Goal: Book appointment/travel/reservation

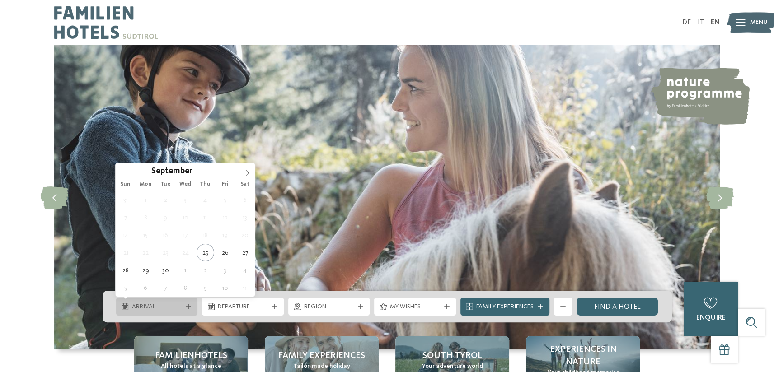
click at [192, 305] on div at bounding box center [188, 306] width 9 height 5
click at [247, 173] on icon at bounding box center [247, 173] width 6 height 6
type input "****"
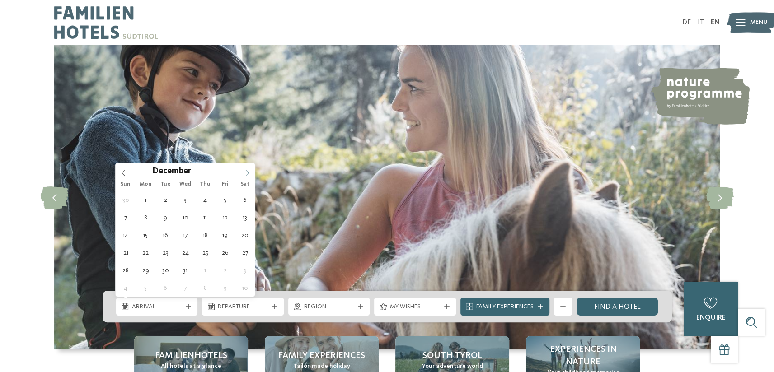
click at [247, 173] on icon at bounding box center [247, 173] width 6 height 6
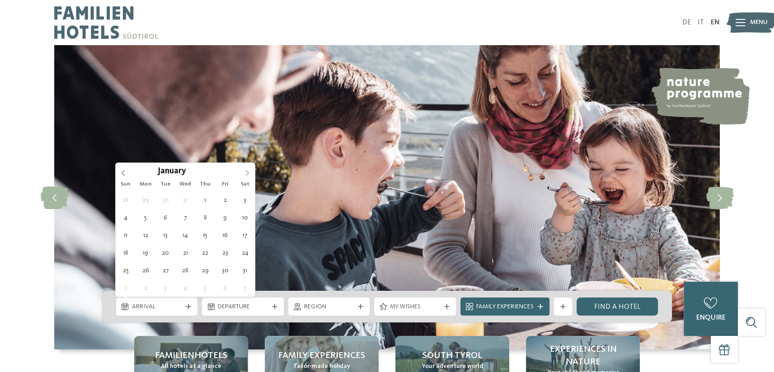
click at [247, 173] on icon at bounding box center [247, 173] width 6 height 6
type div "[DATE]"
type input "****"
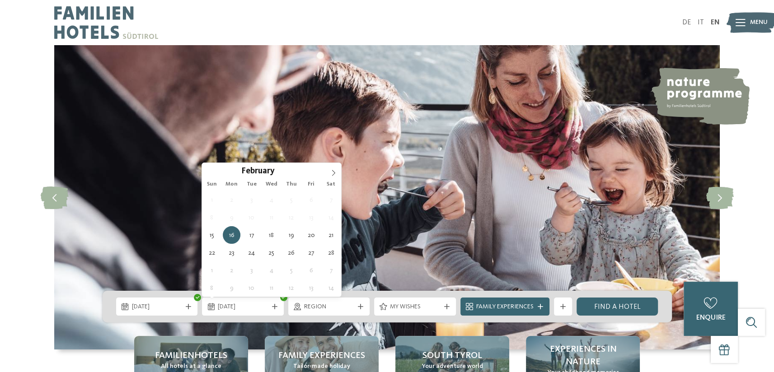
type div "[DATE]"
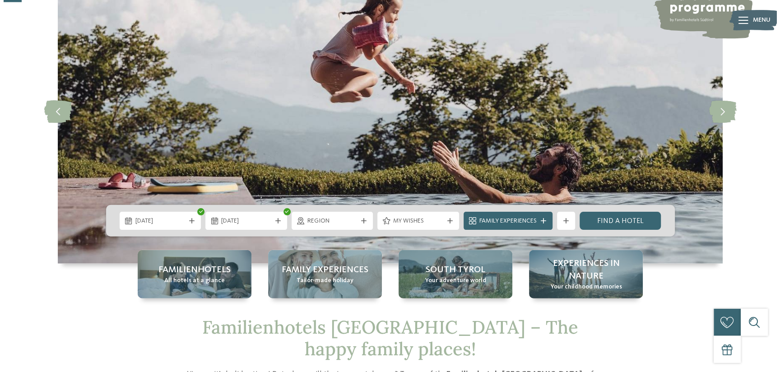
scroll to position [96, 0]
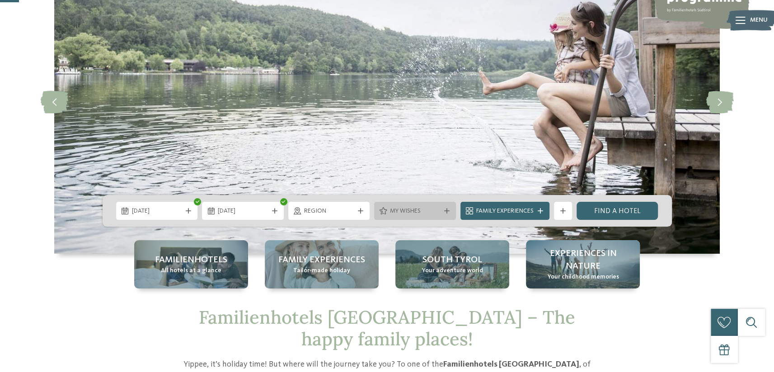
click at [436, 210] on span "My wishes" at bounding box center [415, 211] width 50 height 9
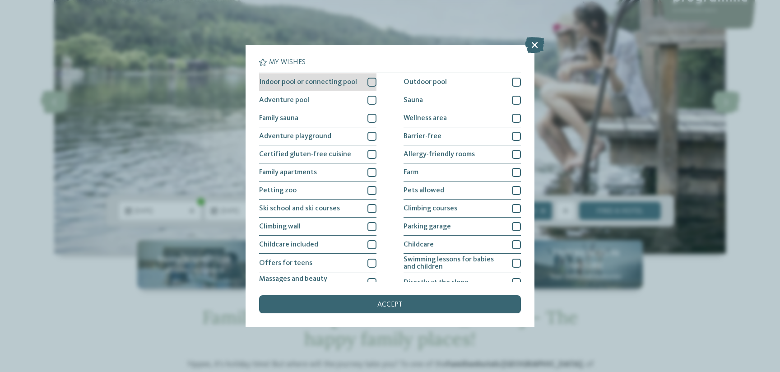
click at [335, 84] on span "Indoor pool or connecting pool" at bounding box center [308, 82] width 98 height 7
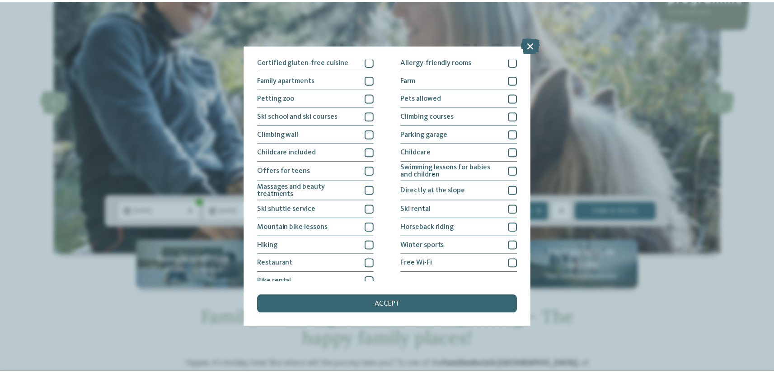
scroll to position [96, 0]
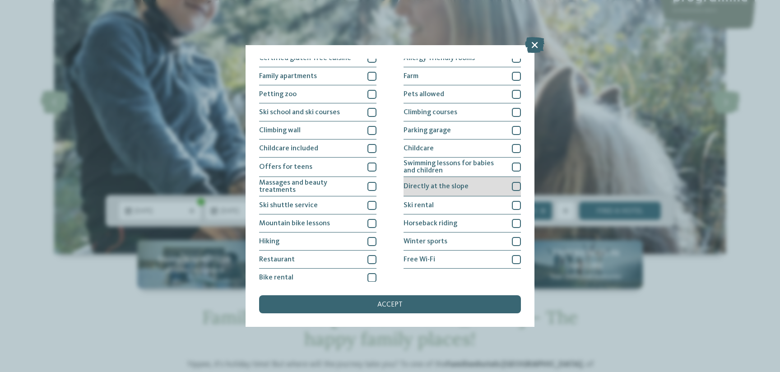
click at [513, 188] on div at bounding box center [516, 186] width 9 height 9
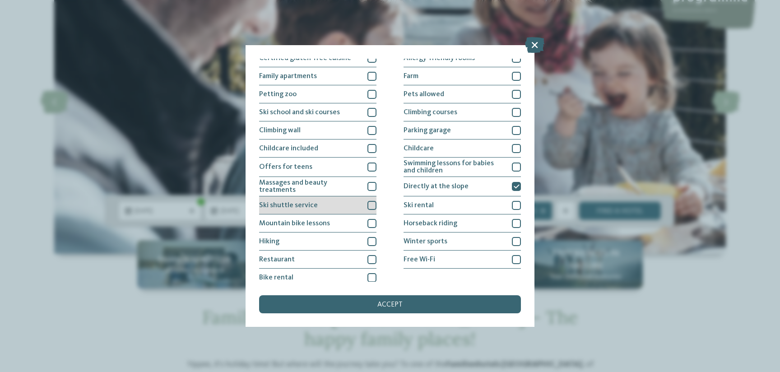
click at [371, 205] on div at bounding box center [372, 205] width 9 height 9
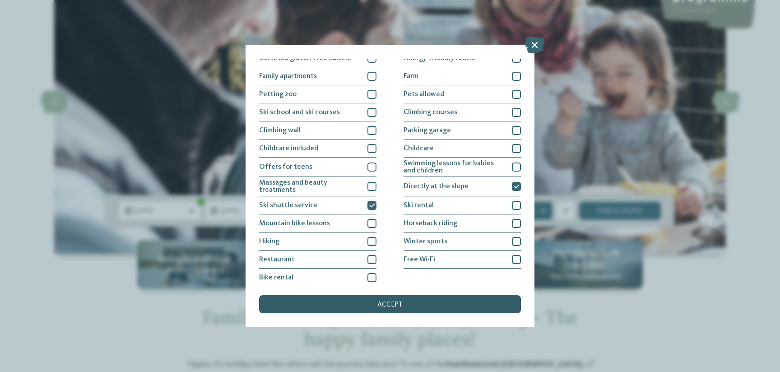
click at [395, 303] on span "accept" at bounding box center [390, 304] width 25 height 7
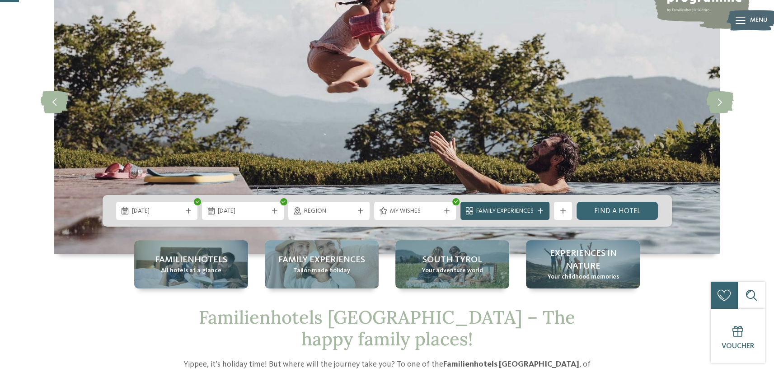
click at [540, 213] on icon at bounding box center [539, 210] width 5 height 5
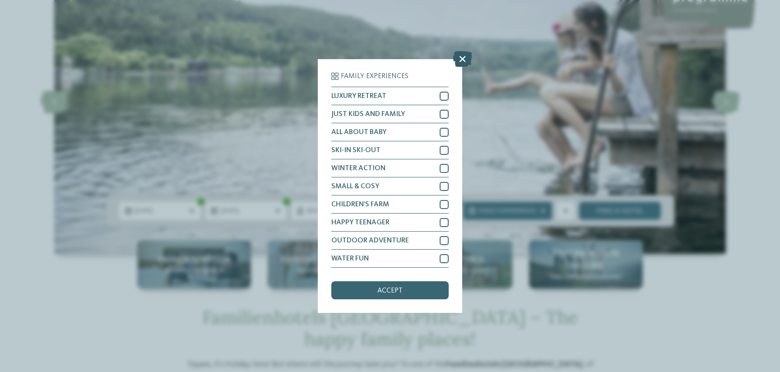
click at [465, 59] on icon at bounding box center [462, 59] width 19 height 16
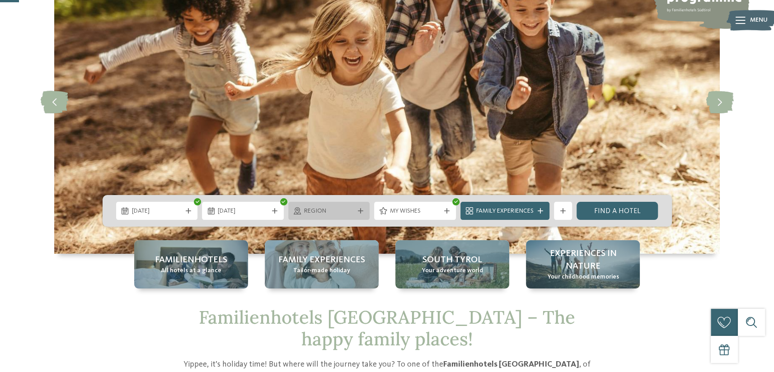
click at [344, 214] on span "Region" at bounding box center [329, 211] width 50 height 9
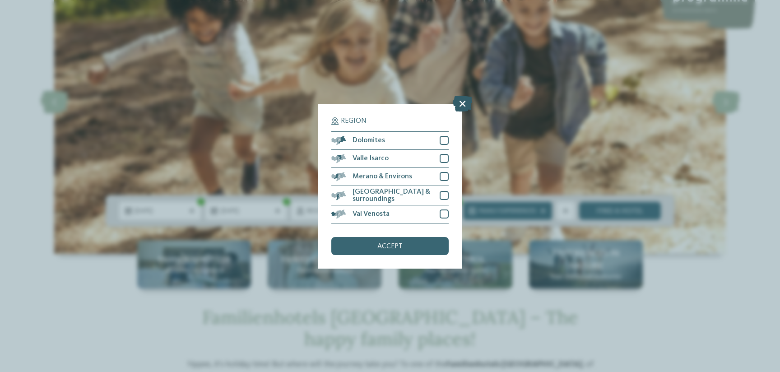
click at [462, 100] on icon at bounding box center [462, 103] width 19 height 16
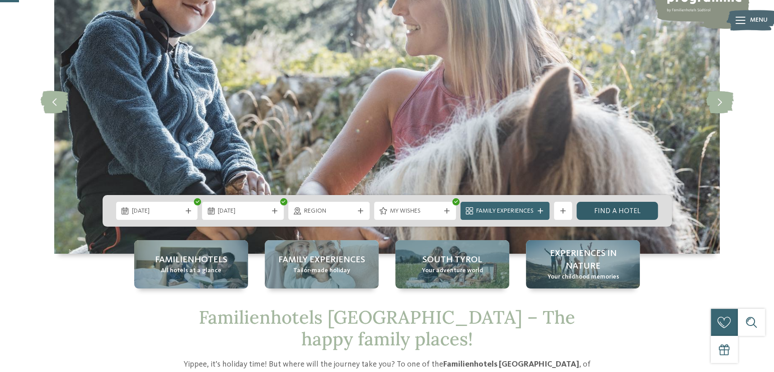
click at [603, 212] on link "Find a hotel" at bounding box center [617, 211] width 82 height 18
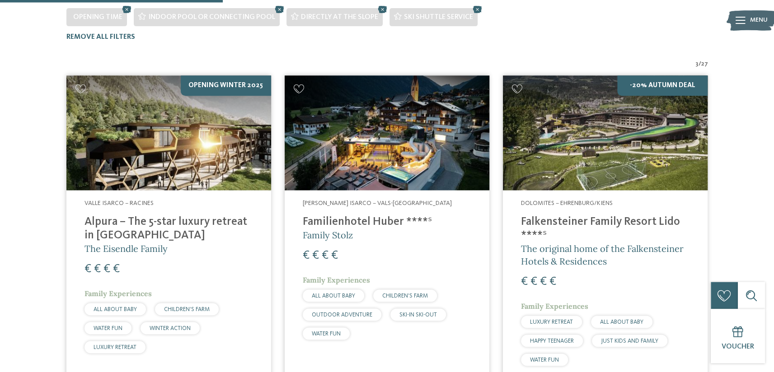
scroll to position [289, 0]
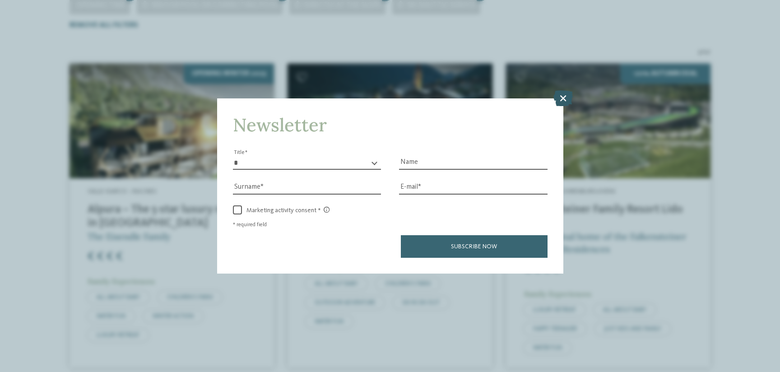
click at [564, 96] on icon at bounding box center [563, 98] width 19 height 16
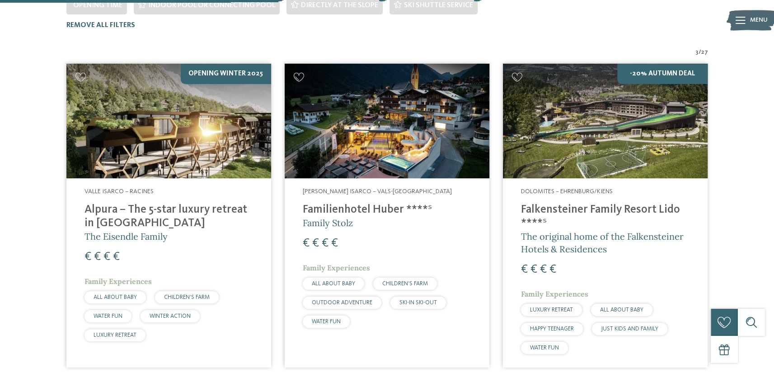
click at [379, 203] on h4 "Familienhotel Huber ****ˢ" at bounding box center [387, 210] width 168 height 14
